Goal: Transaction & Acquisition: Purchase product/service

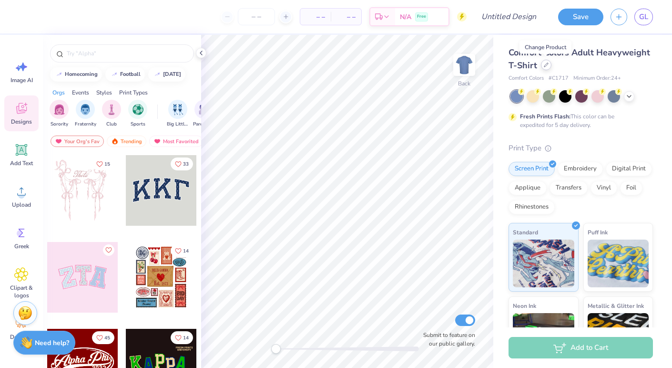
click at [546, 67] on div at bounding box center [546, 65] width 10 height 10
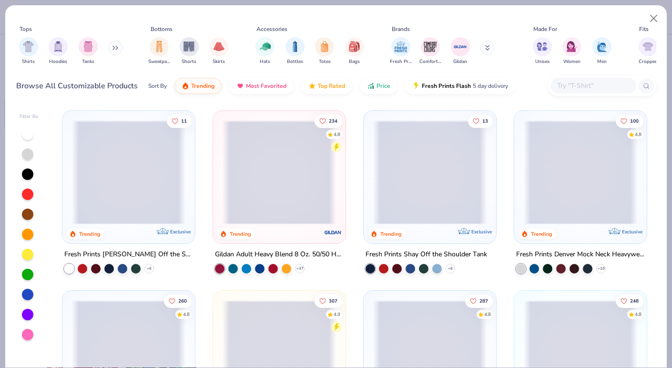
click at [566, 85] on input "text" at bounding box center [593, 85] width 73 height 11
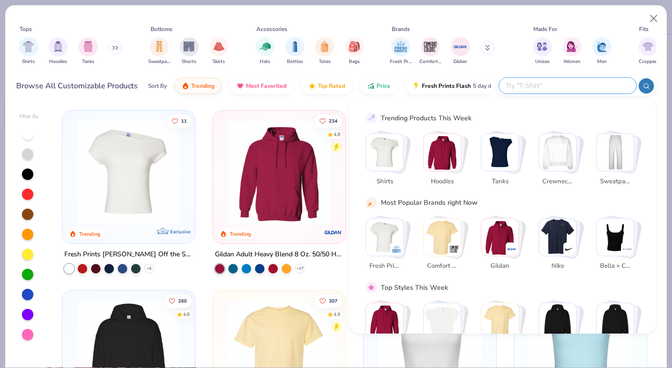
click at [558, 154] on img "Stack Card Button Crewnecks" at bounding box center [557, 152] width 37 height 37
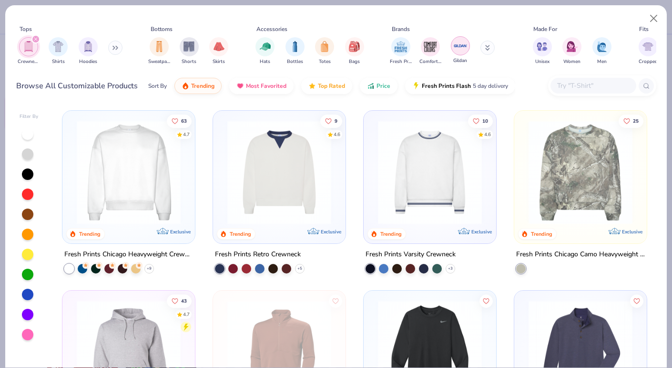
click at [463, 44] on img "filter for Gildan" at bounding box center [461, 46] width 14 height 14
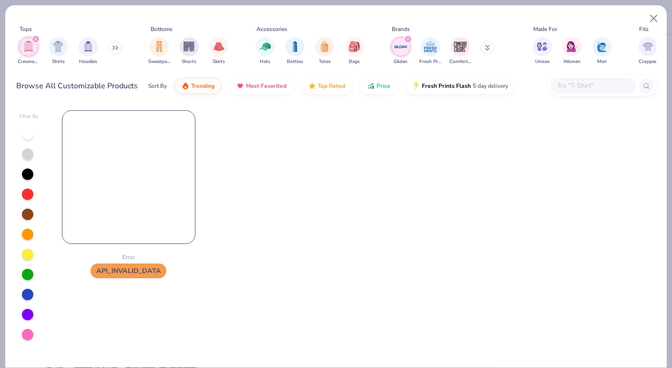
click at [407, 36] on div "filter for Gildan" at bounding box center [408, 39] width 9 height 9
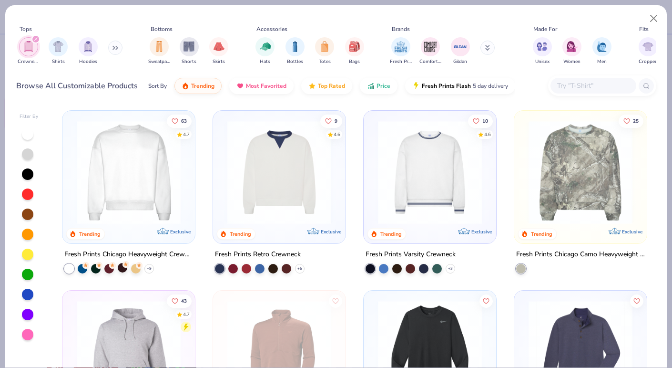
click at [122, 267] on div at bounding box center [123, 268] width 10 height 10
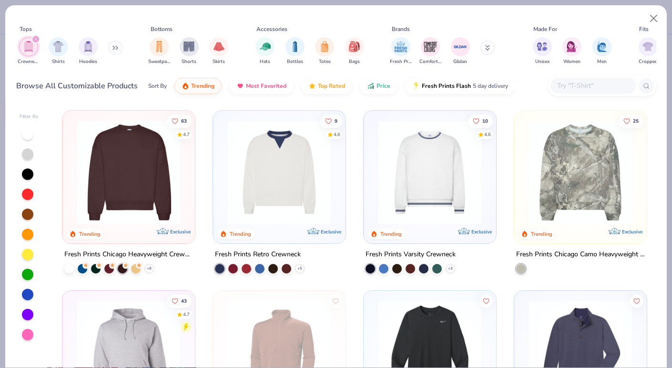
click at [125, 265] on circle at bounding box center [126, 265] width 7 height 7
click at [150, 270] on icon at bounding box center [149, 269] width 8 height 8
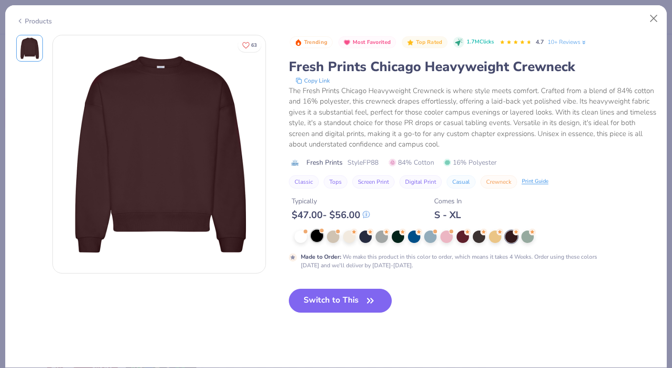
click at [314, 235] on div at bounding box center [317, 235] width 12 height 12
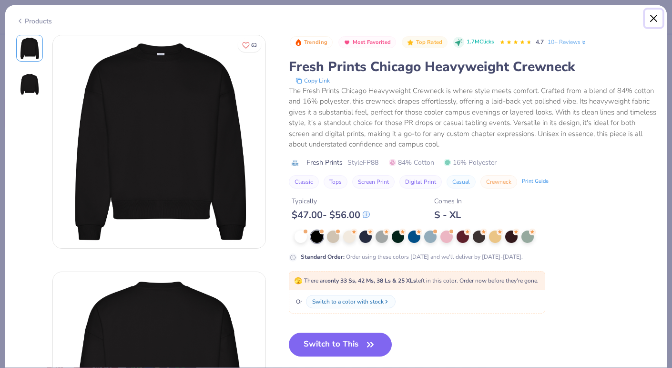
click at [654, 14] on button "Close" at bounding box center [654, 19] width 18 height 18
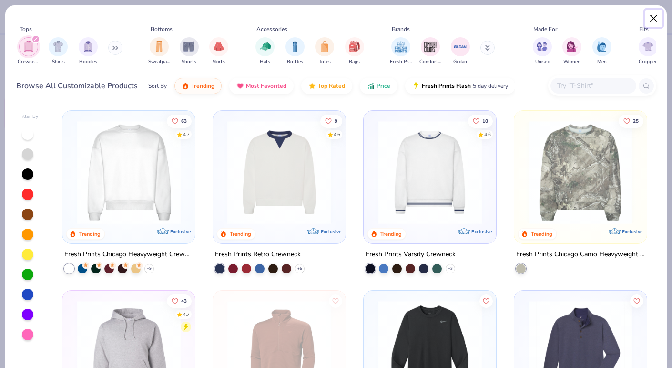
click at [655, 19] on button "Close" at bounding box center [654, 19] width 18 height 18
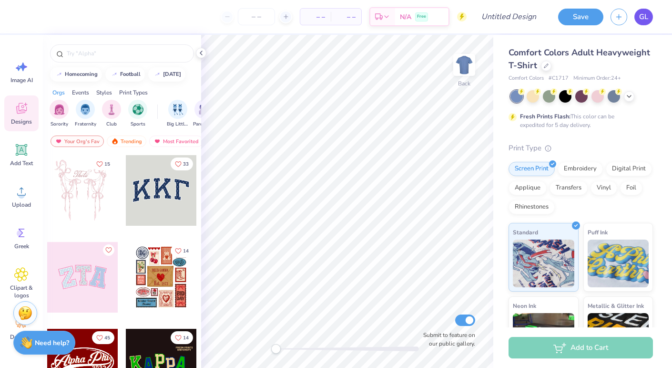
click at [640, 18] on span "GL" at bounding box center [644, 16] width 9 height 11
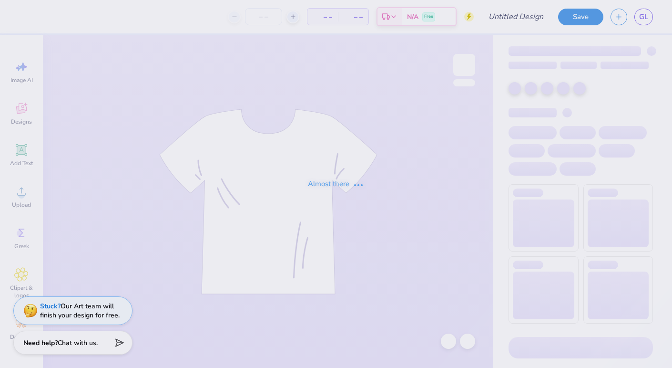
type input "DZ X SAE merch"
type input "90"
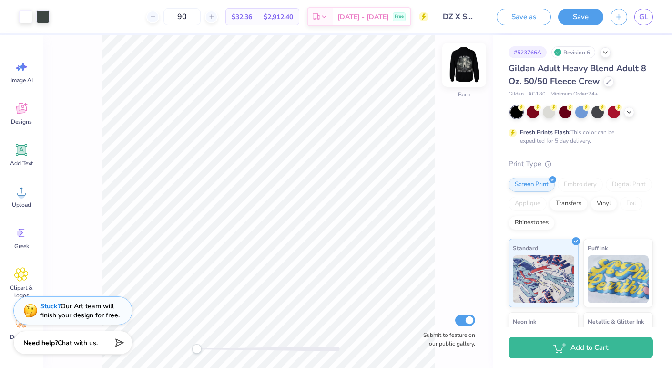
click at [466, 72] on img at bounding box center [464, 65] width 38 height 38
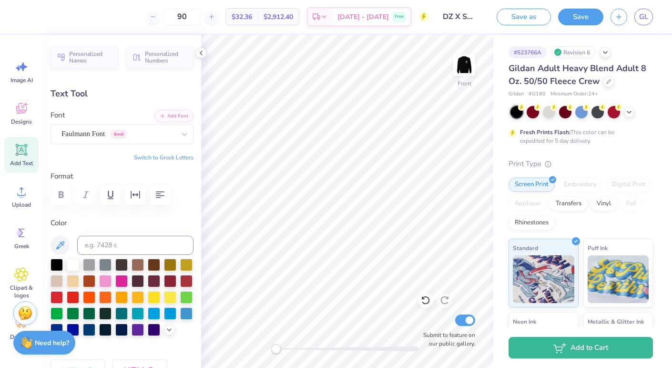
type input "8.37"
type input "2.01"
click at [658, 96] on div "# 523766A Revision 6 Gildan Adult Heavy Blend Adult 8 Oz. 50/50 Fleece Crew Gil…" at bounding box center [583, 244] width 179 height 419
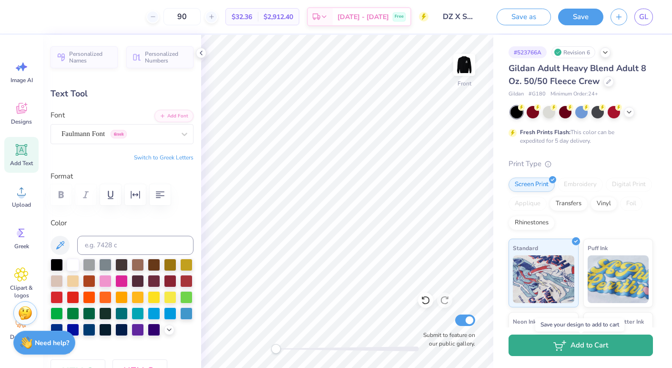
click at [592, 345] on button "Add to Cart" at bounding box center [581, 344] width 145 height 21
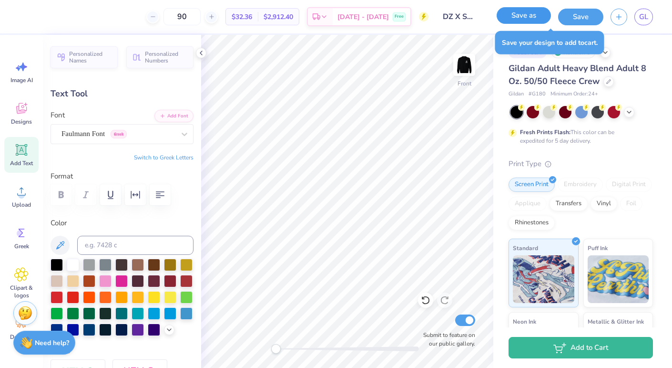
click at [533, 20] on button "Save as" at bounding box center [524, 15] width 54 height 17
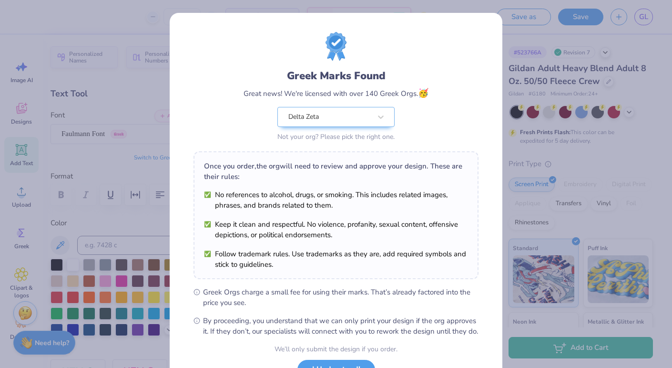
scroll to position [77, 0]
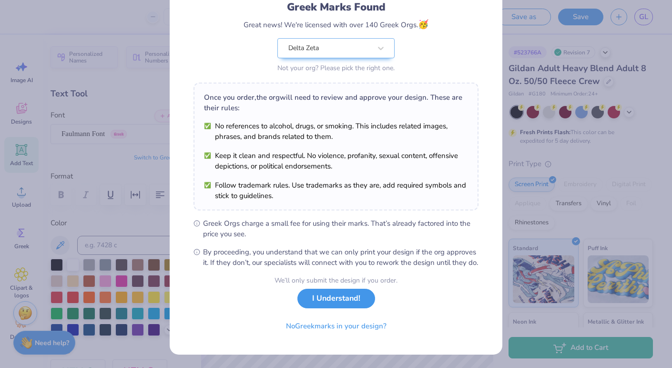
click at [302, 307] on button "I Understand!" at bounding box center [337, 299] width 78 height 20
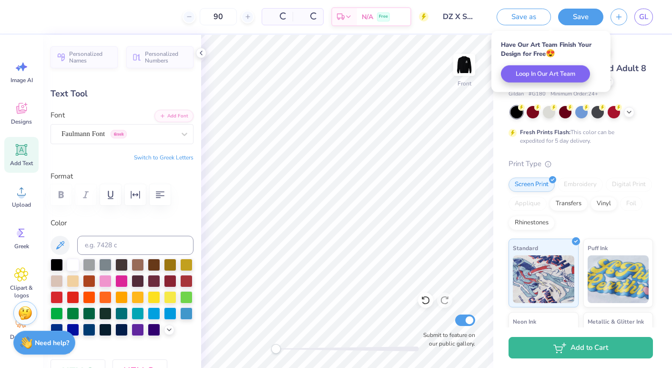
scroll to position [0, 0]
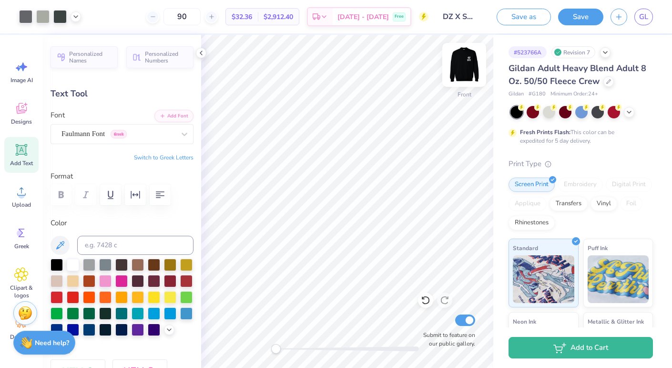
click at [468, 64] on img at bounding box center [464, 65] width 38 height 38
click at [468, 64] on img at bounding box center [464, 64] width 19 height 19
click at [467, 65] on img at bounding box center [464, 64] width 19 height 19
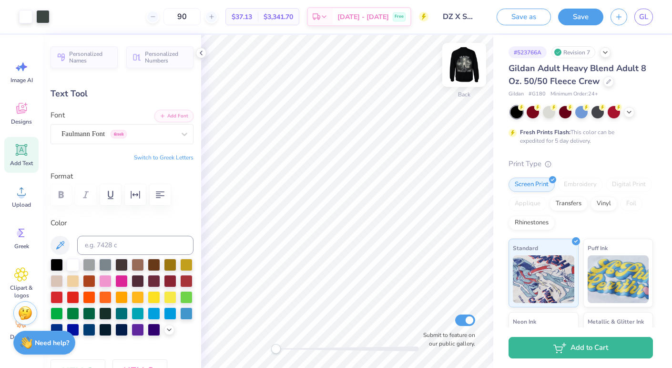
click at [467, 67] on img at bounding box center [464, 65] width 38 height 38
click at [469, 59] on img at bounding box center [464, 65] width 38 height 38
click at [469, 59] on img at bounding box center [464, 64] width 19 height 19
click at [462, 58] on img at bounding box center [464, 65] width 38 height 38
click at [462, 58] on img at bounding box center [464, 64] width 19 height 19
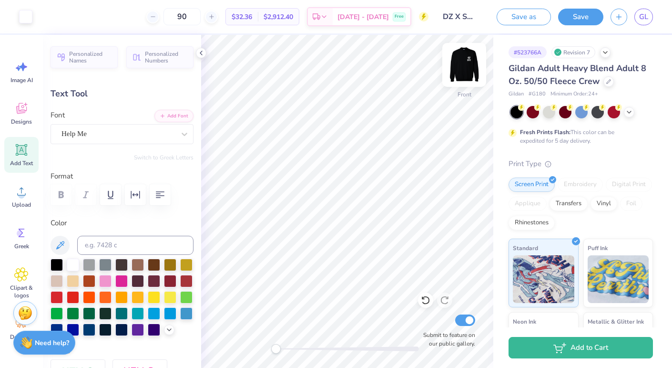
type input "11.84"
type input "1.91"
type input "18.13"
click at [466, 79] on img at bounding box center [464, 65] width 38 height 38
click at [458, 55] on img at bounding box center [464, 64] width 19 height 19
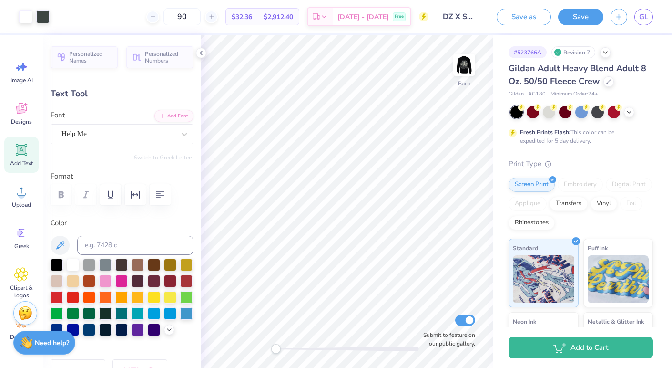
click at [458, 55] on img at bounding box center [464, 64] width 19 height 19
